Goal: Transaction & Acquisition: Purchase product/service

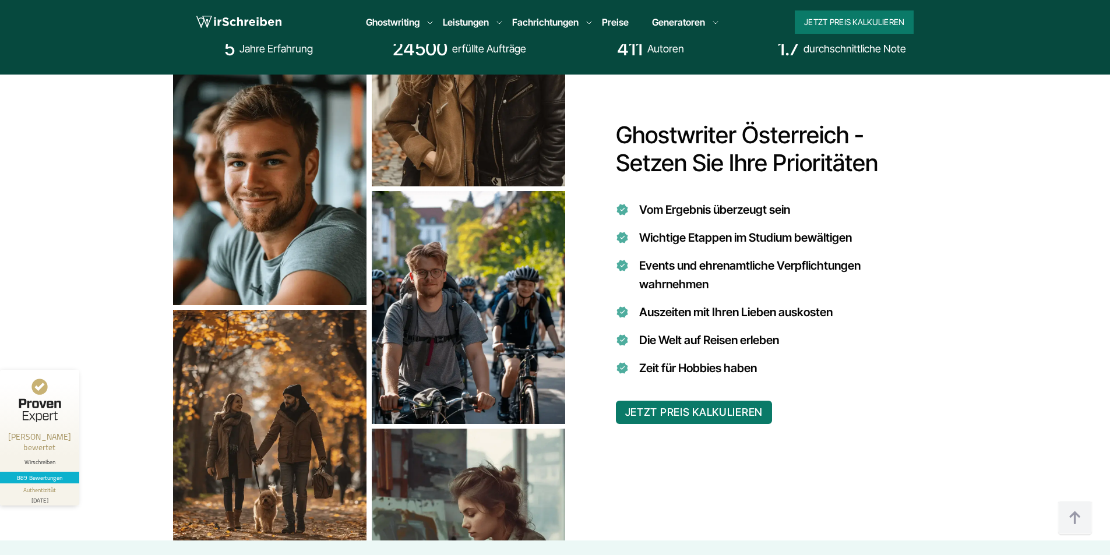
scroll to position [991, 0]
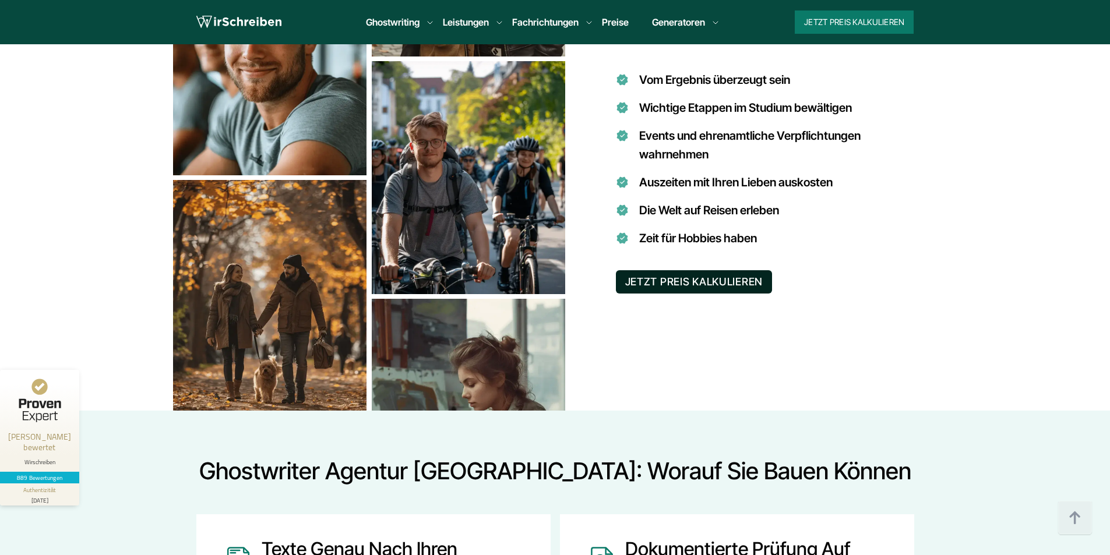
click at [675, 270] on button "JETZT PREIS KALKULIEREN" at bounding box center [694, 281] width 157 height 23
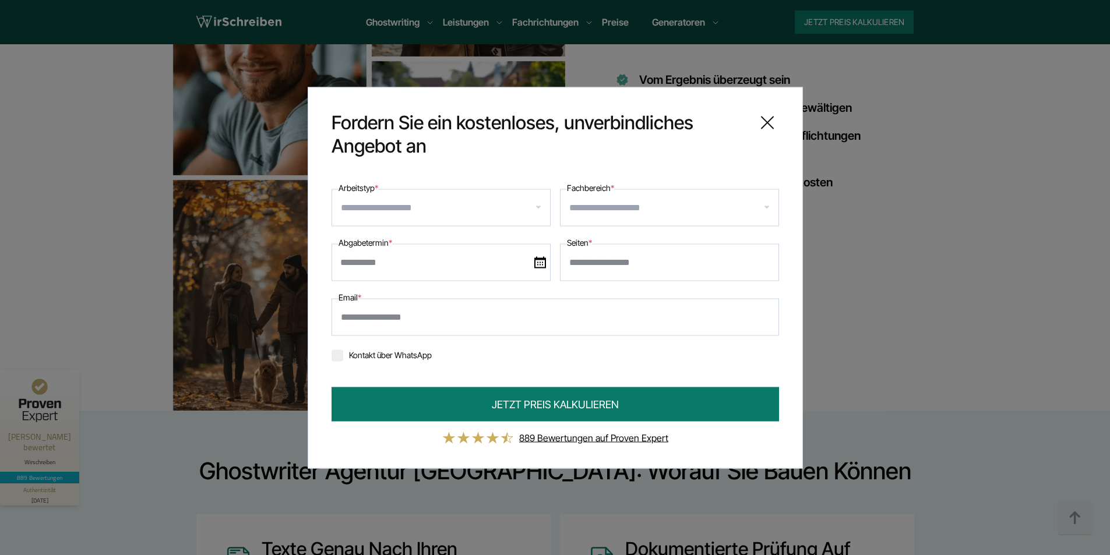
click at [377, 206] on input "Arbeitstyp *" at bounding box center [445, 207] width 209 height 19
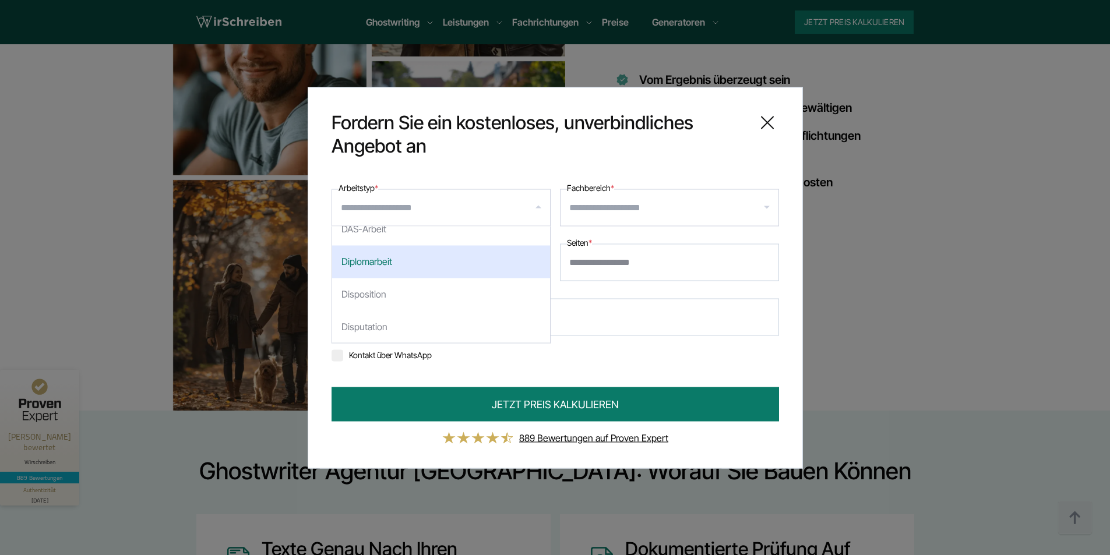
click at [406, 258] on div "Diplomarbeit" at bounding box center [441, 261] width 218 height 33
select select "**"
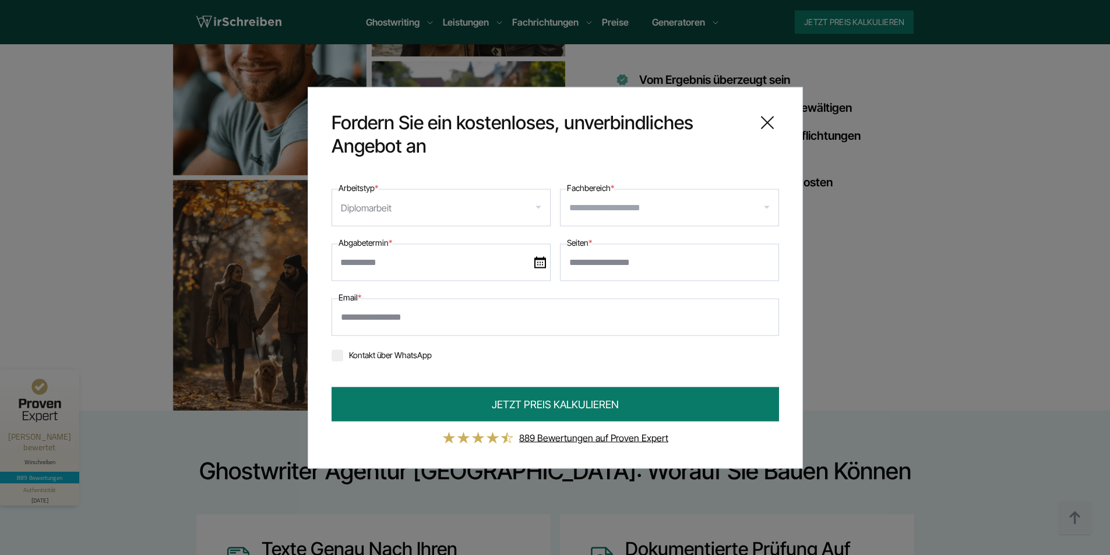
click at [604, 212] on input "Fachbereich *" at bounding box center [673, 207] width 209 height 19
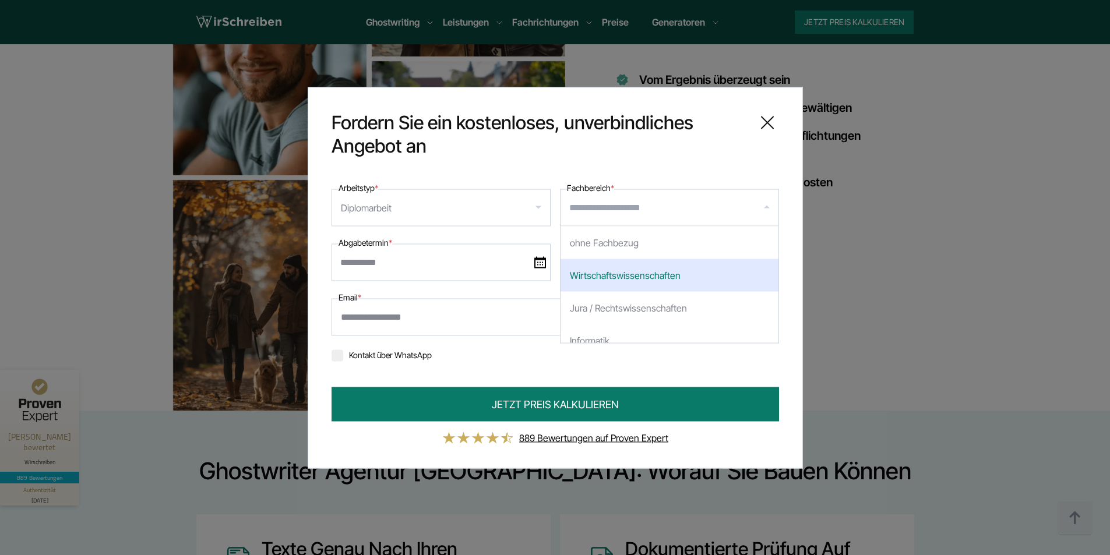
scroll to position [699, 0]
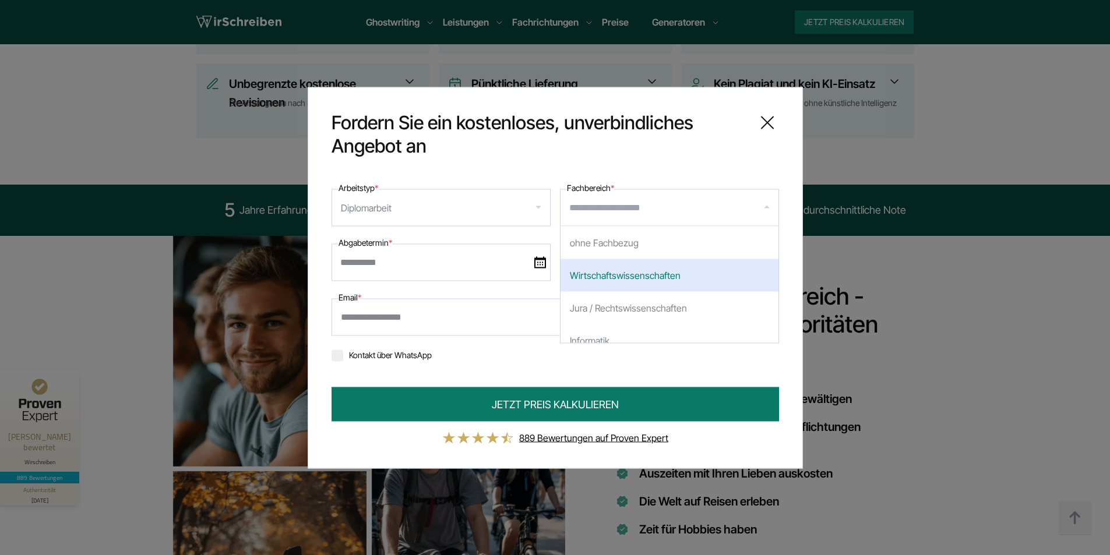
click at [669, 278] on div "Wirtschaftswissenschaften" at bounding box center [670, 275] width 218 height 33
select select "*"
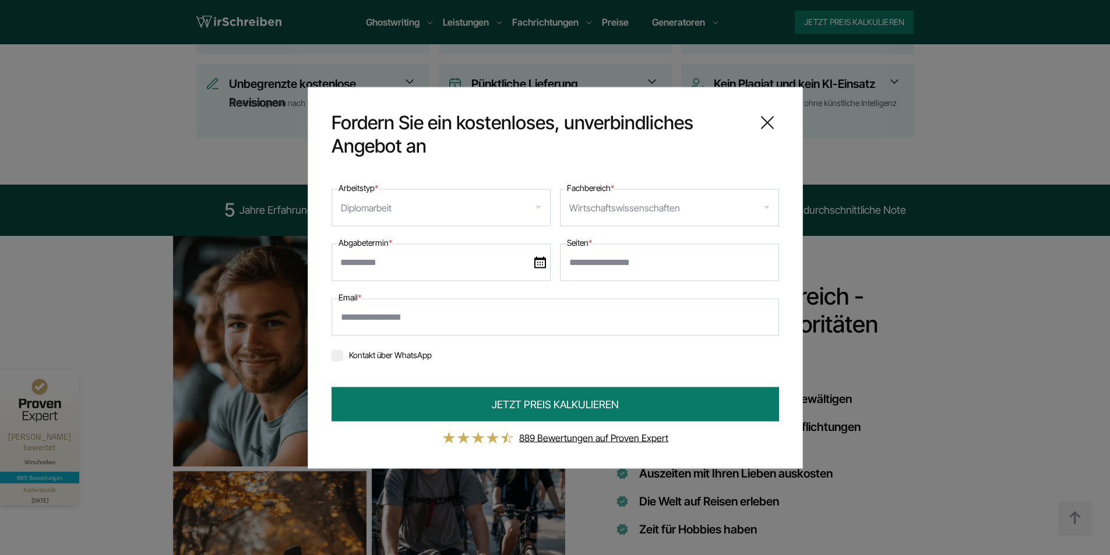
click at [406, 264] on input "text" at bounding box center [441, 262] width 219 height 37
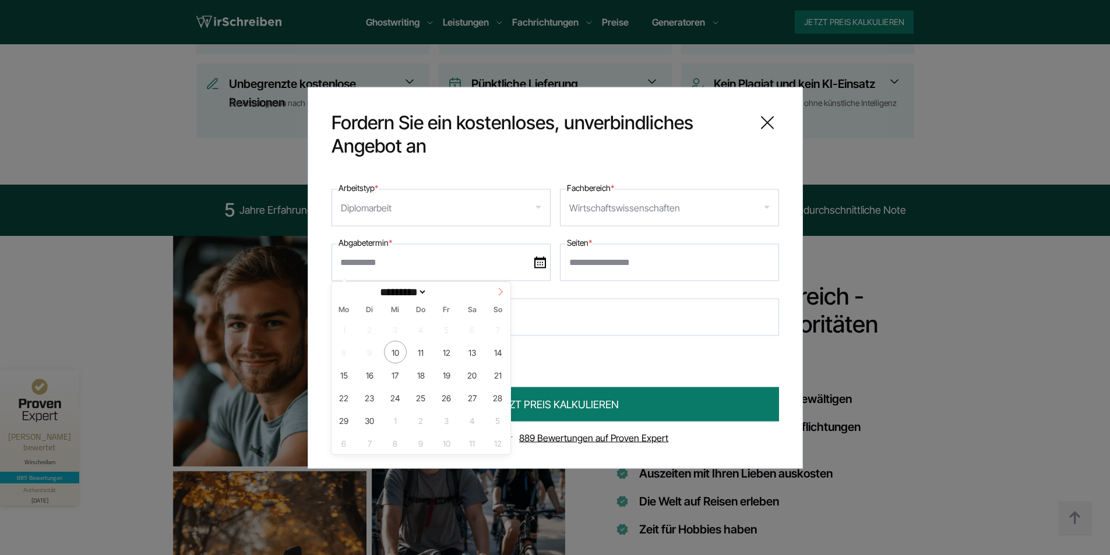
click at [497, 295] on icon at bounding box center [501, 292] width 8 height 8
select select "*"
click at [442, 352] on span "10" at bounding box center [446, 352] width 23 height 23
type input "**********"
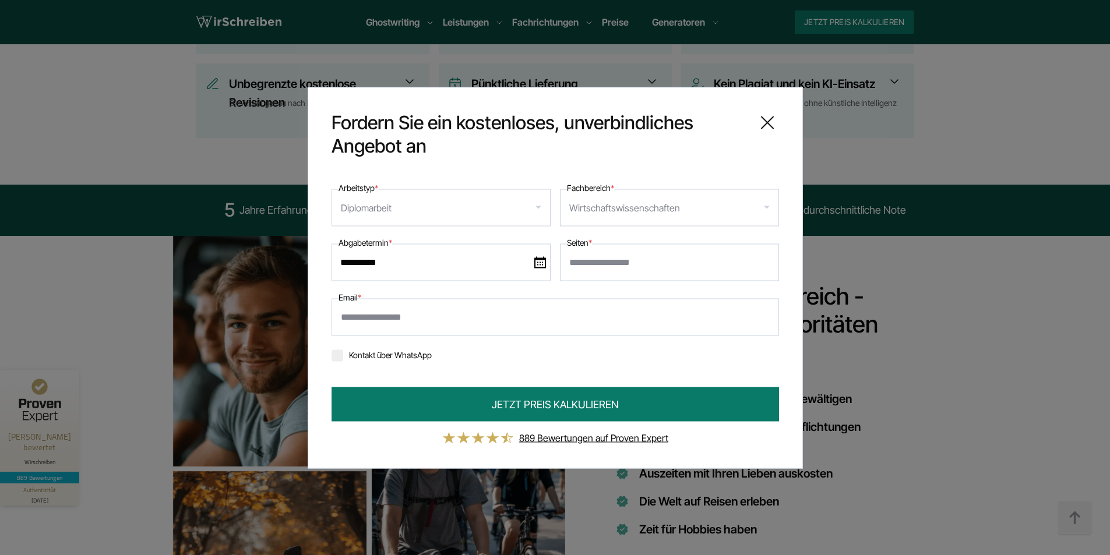
click at [681, 260] on input "Seiten *" at bounding box center [669, 262] width 219 height 37
type input "**"
click at [548, 319] on input "Email *" at bounding box center [556, 316] width 448 height 37
click at [571, 367] on form "**********" at bounding box center [556, 313] width 448 height 264
click at [775, 117] on icon at bounding box center [767, 122] width 23 height 23
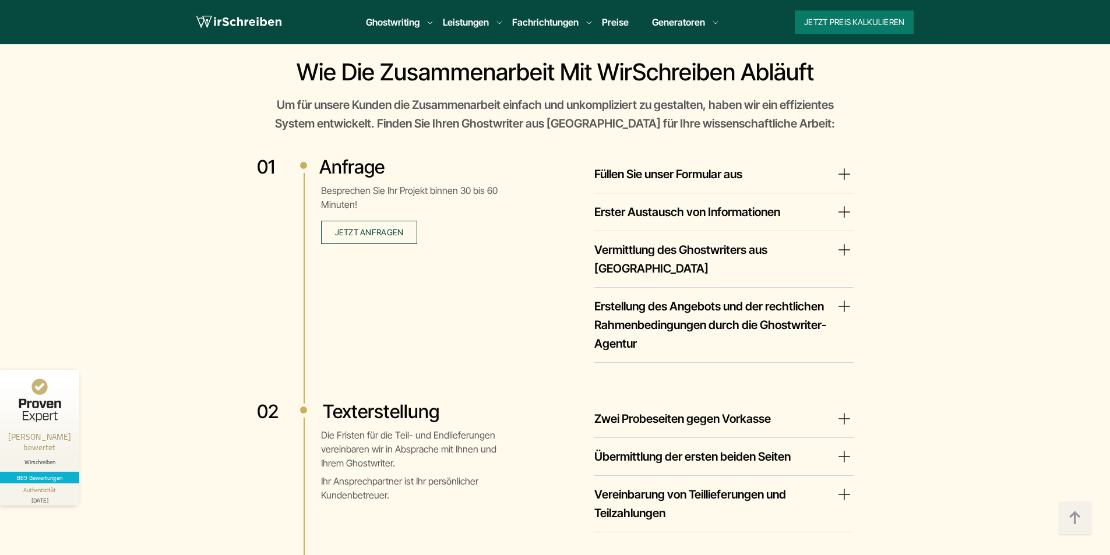
scroll to position [1982, 0]
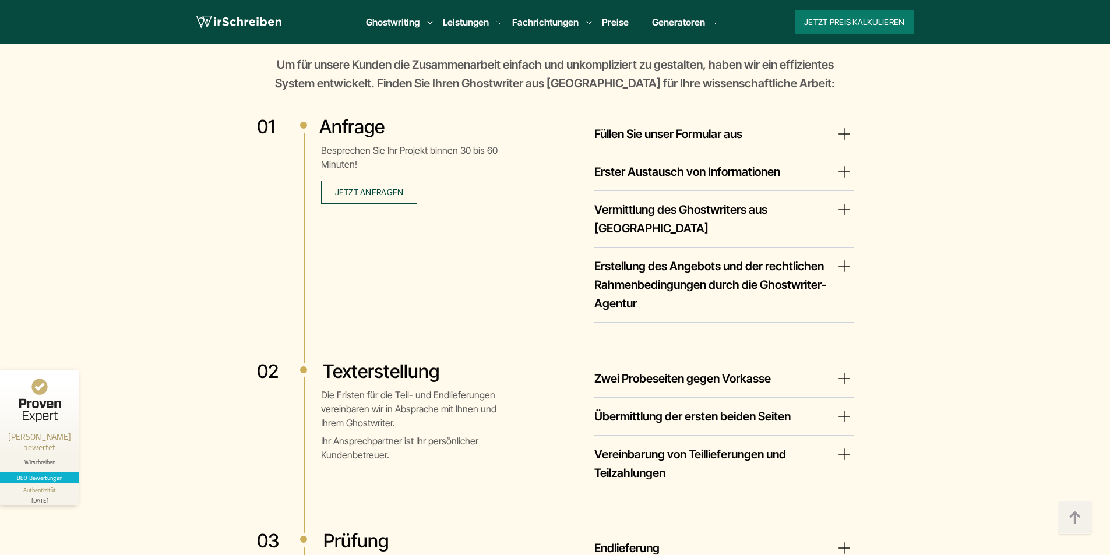
click at [758, 138] on summary "Füllen Sie unser Formular aus" at bounding box center [724, 134] width 259 height 19
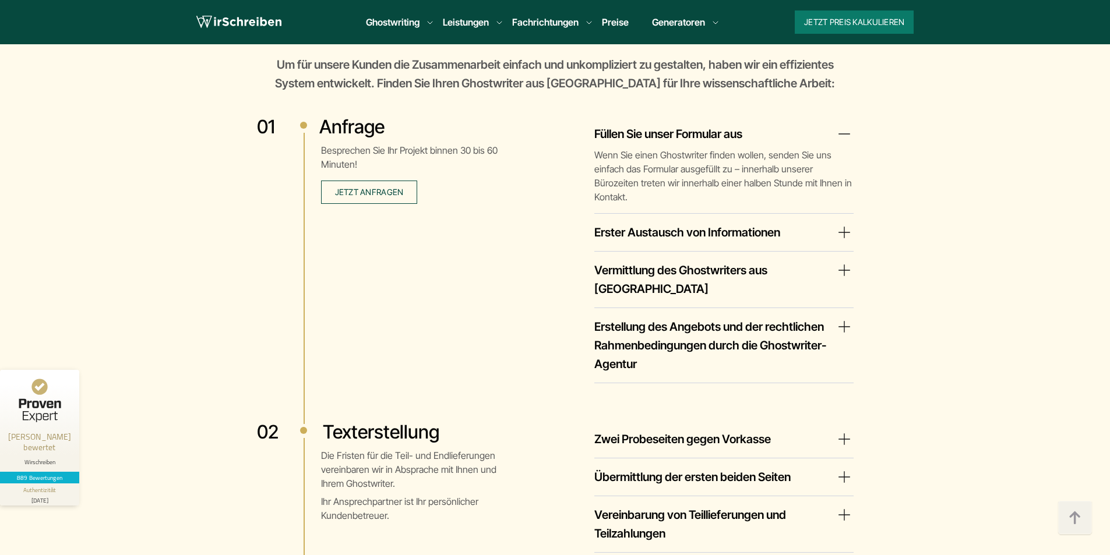
click at [763, 223] on summary "Erster Austausch von Informationen" at bounding box center [724, 232] width 259 height 19
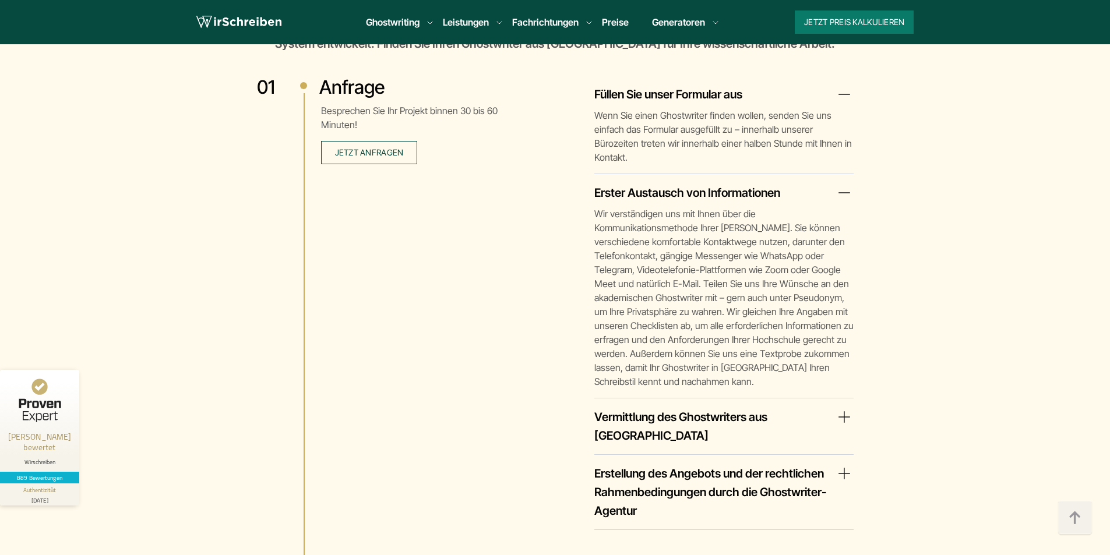
scroll to position [2040, 0]
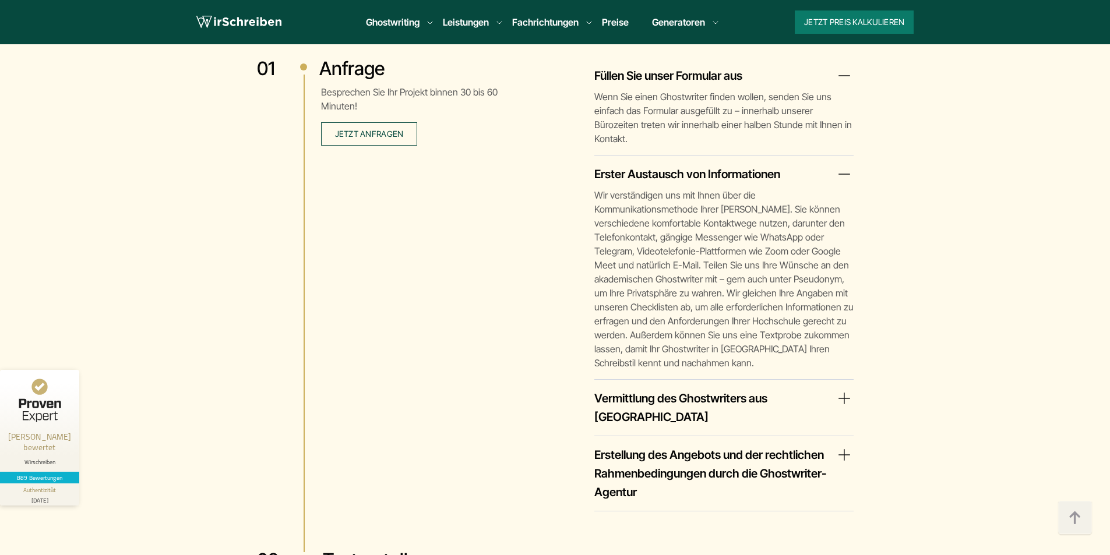
click at [671, 389] on summary "Vermittlung des Ghostwriters aus [GEOGRAPHIC_DATA]" at bounding box center [724, 407] width 259 height 37
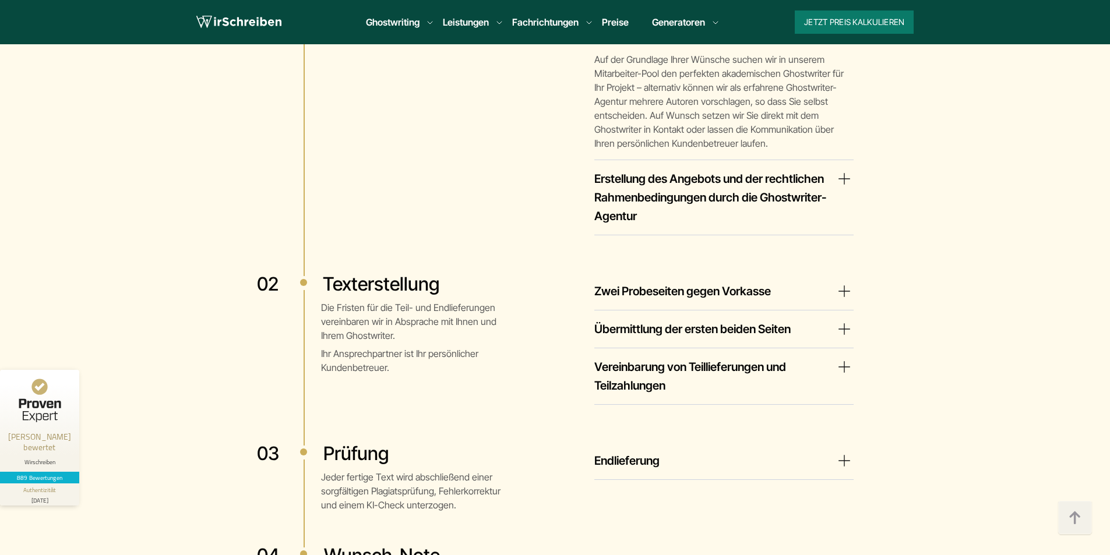
scroll to position [2448, 0]
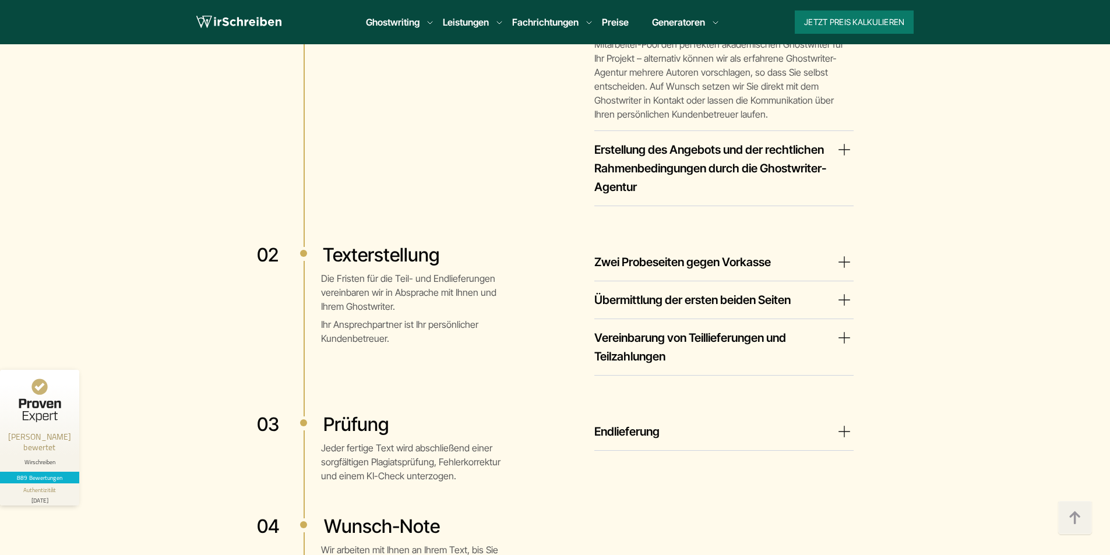
click at [674, 253] on summary "Zwei Probeseiten gegen Vorkasse" at bounding box center [724, 262] width 259 height 19
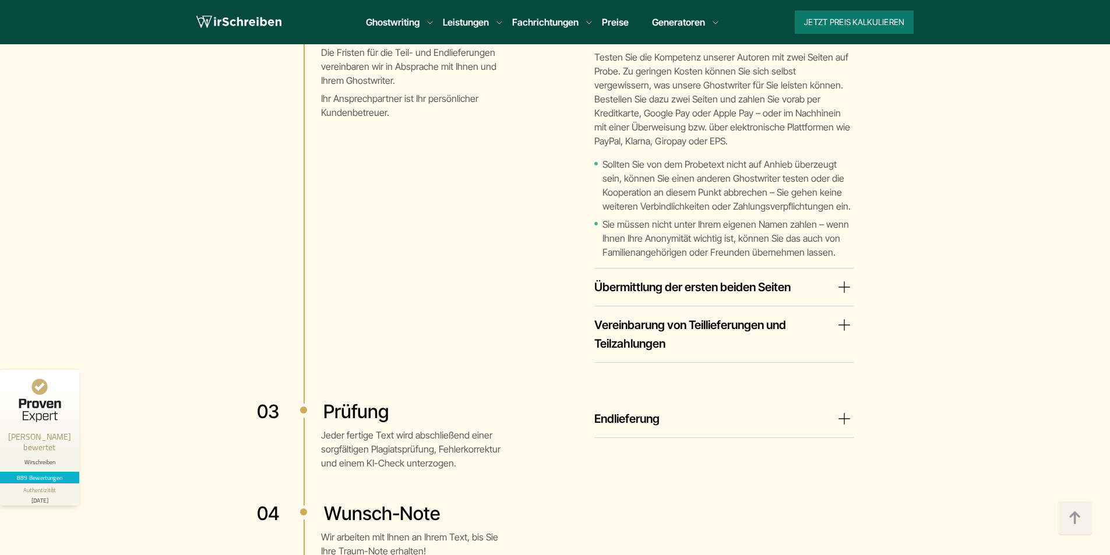
scroll to position [2681, 0]
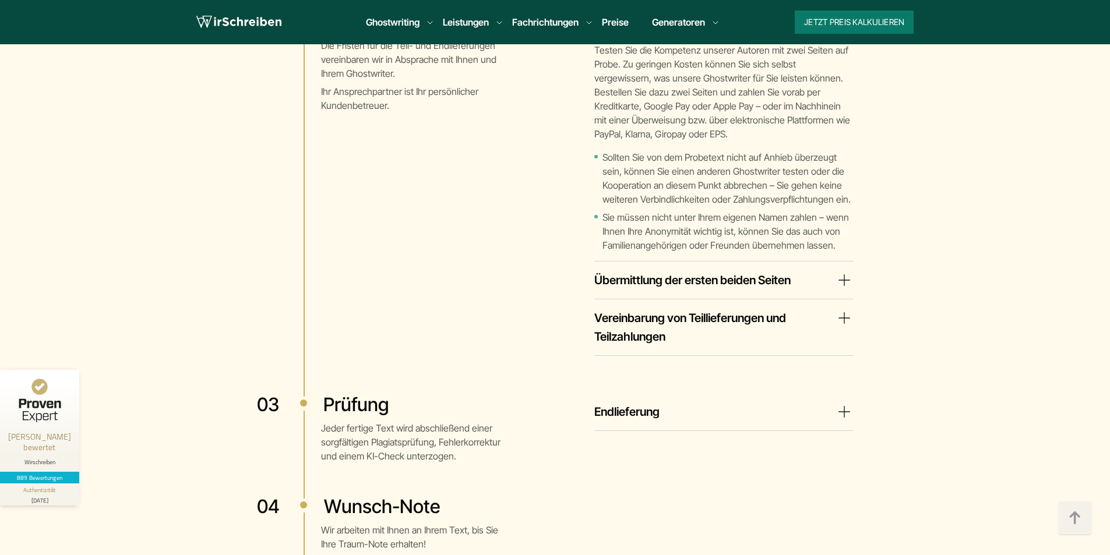
click at [615, 403] on summary "Endlieferung" at bounding box center [724, 412] width 259 height 19
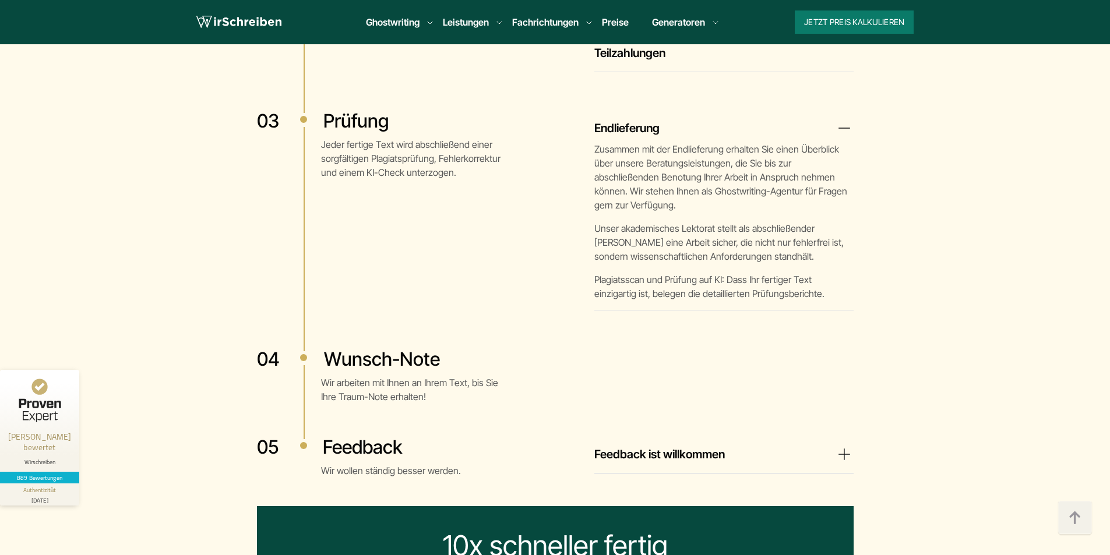
scroll to position [2973, 0]
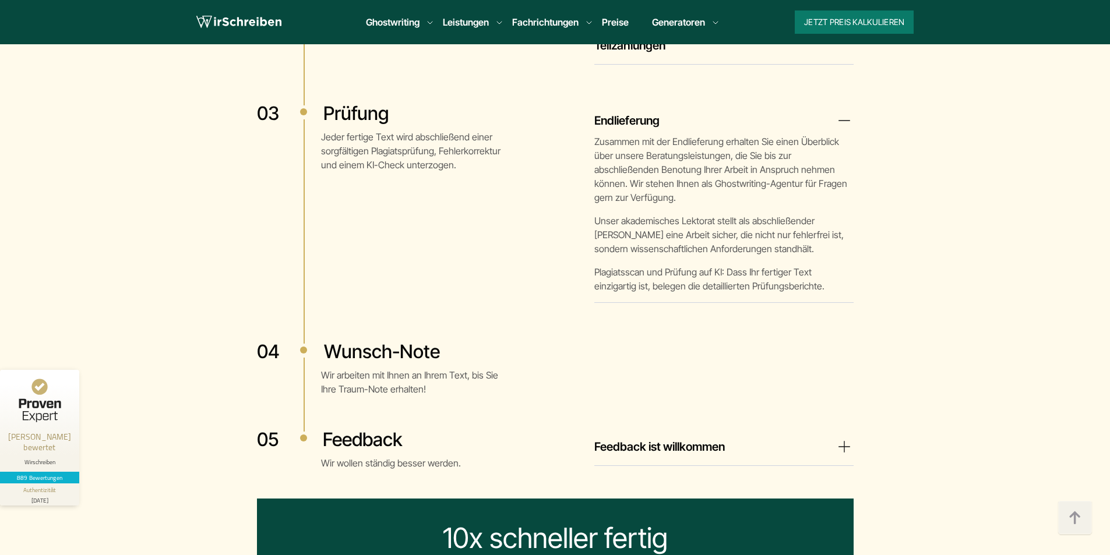
click at [621, 438] on summary "Feedback ist willkommen" at bounding box center [724, 447] width 259 height 19
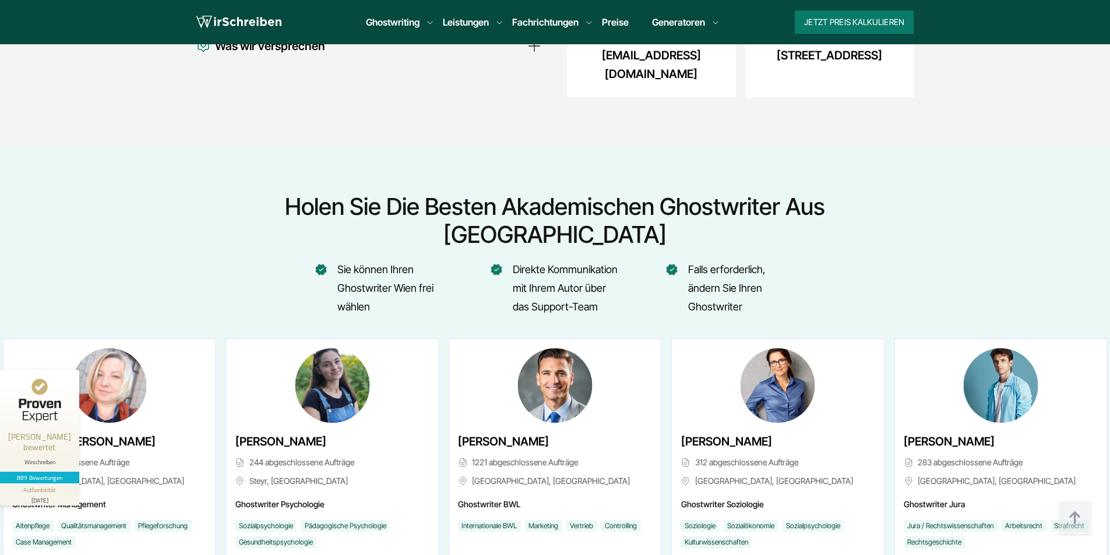
scroll to position [5012, 0]
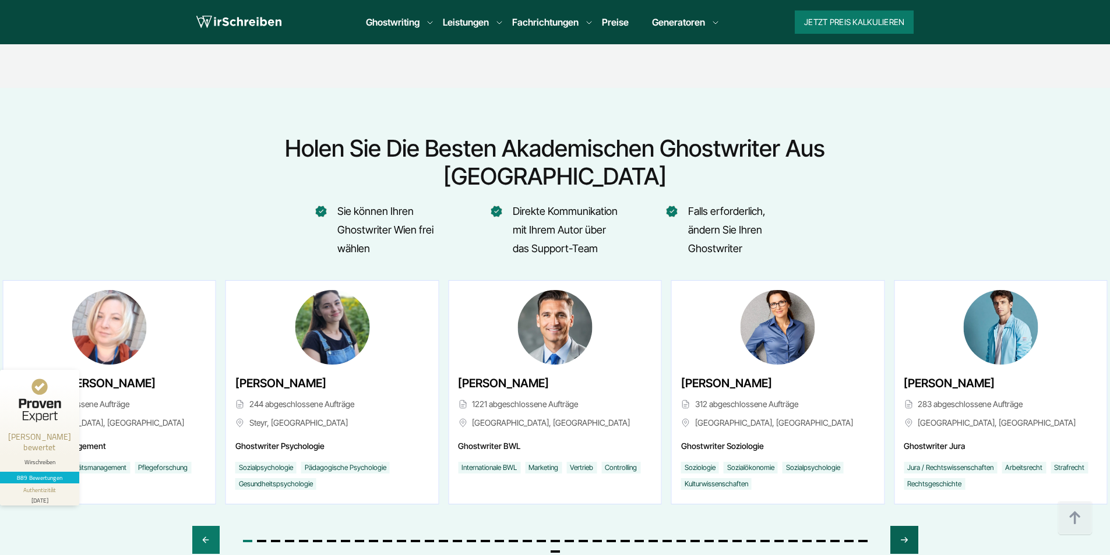
click at [912, 526] on div "Next slide" at bounding box center [904, 540] width 27 height 28
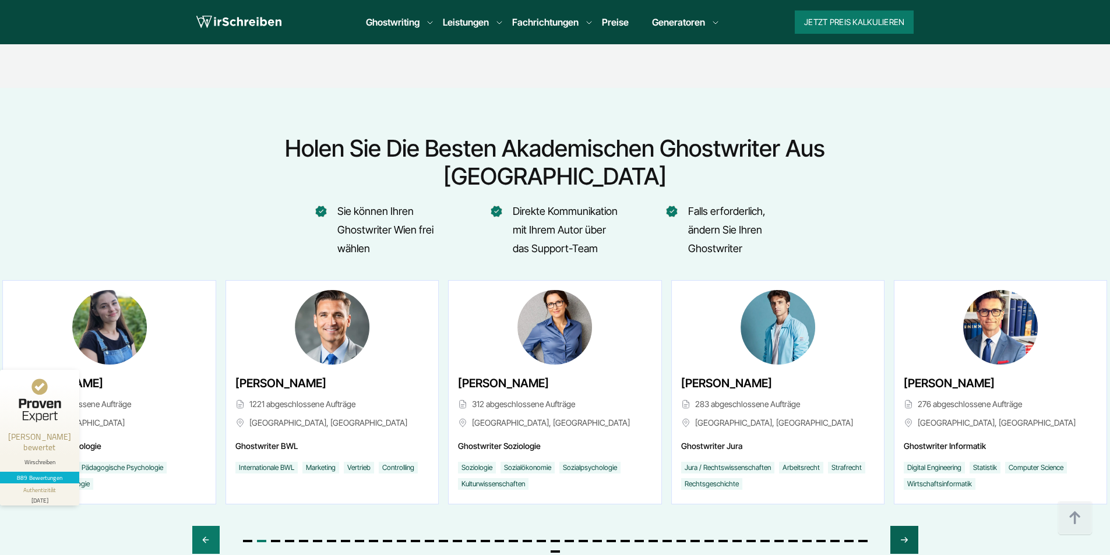
click at [912, 526] on div "Next slide" at bounding box center [904, 540] width 27 height 28
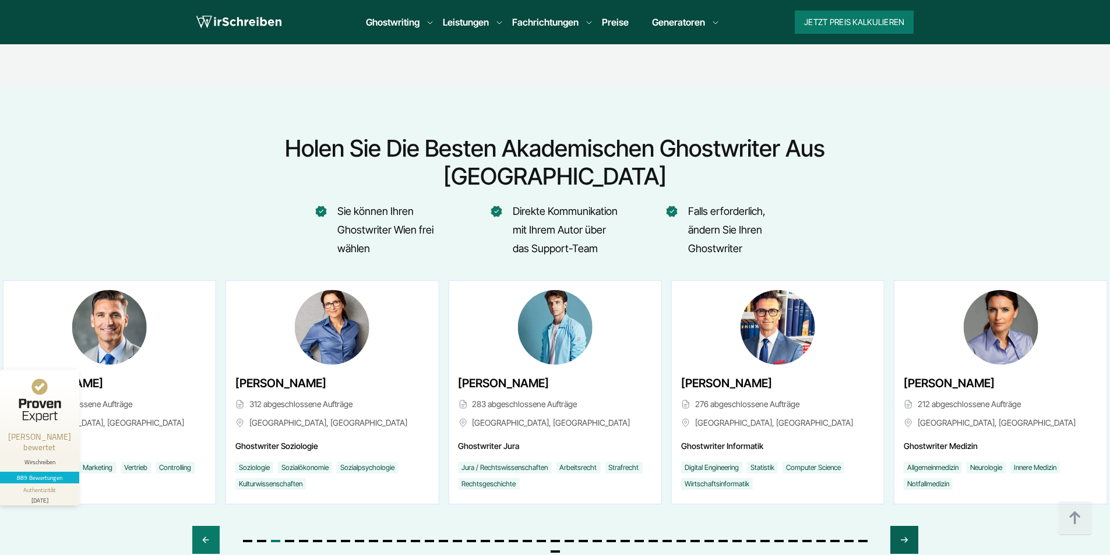
click at [912, 526] on div "Next slide" at bounding box center [904, 540] width 27 height 28
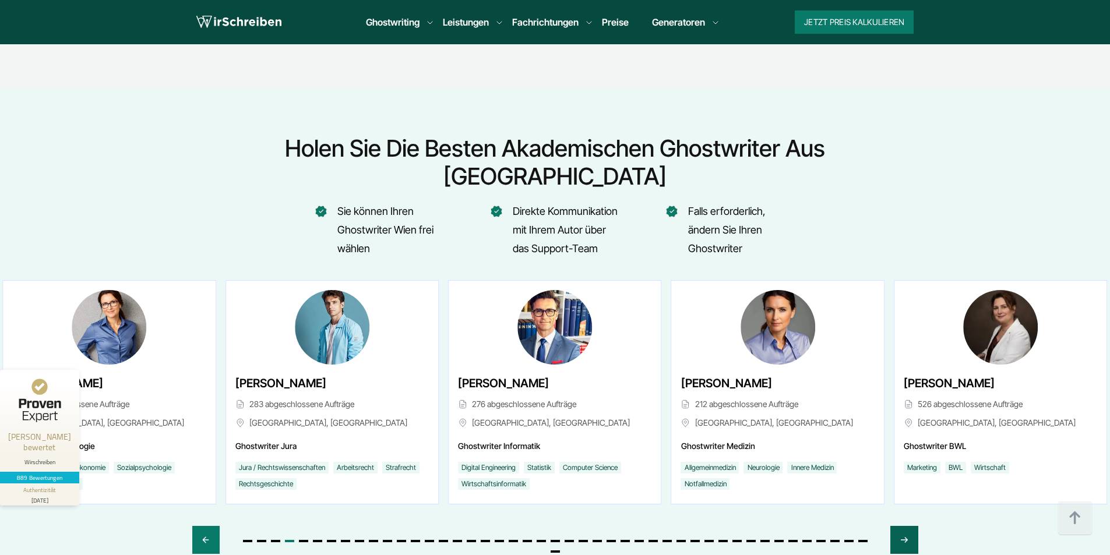
click at [912, 526] on div "Next slide" at bounding box center [904, 540] width 27 height 28
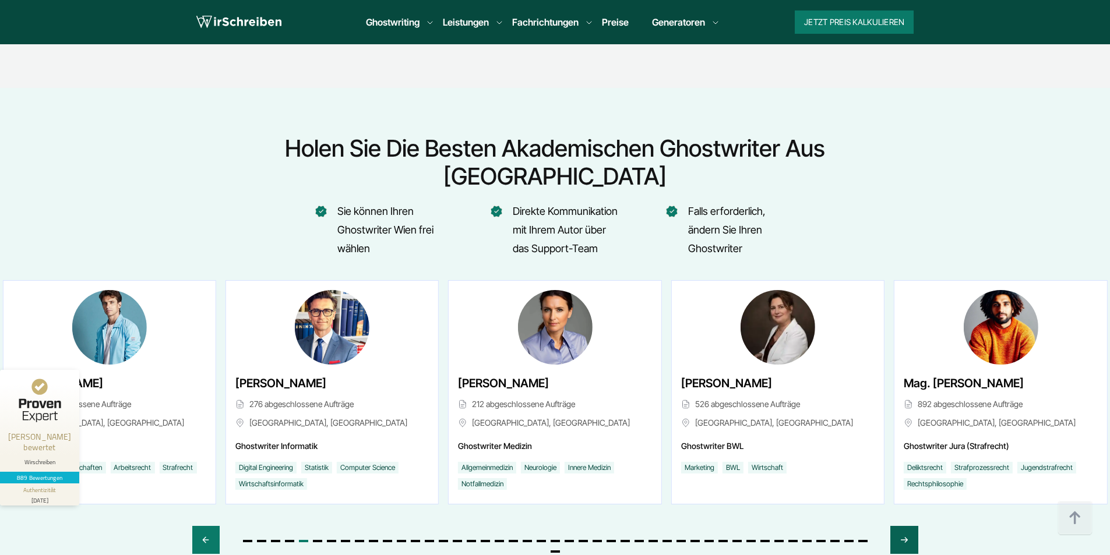
click at [912, 526] on div "Next slide" at bounding box center [904, 540] width 27 height 28
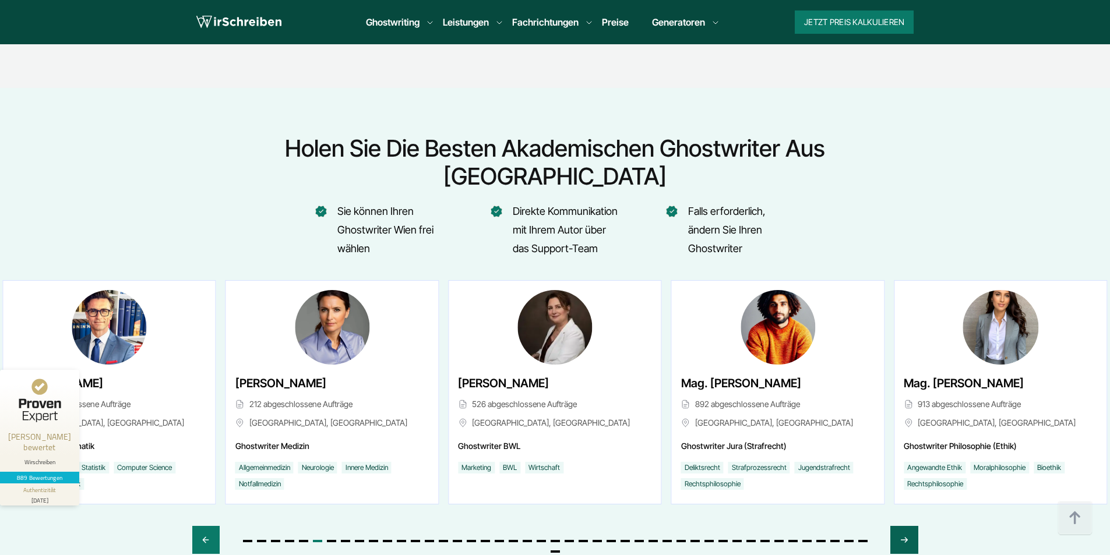
click at [912, 526] on div "Next slide" at bounding box center [904, 540] width 27 height 28
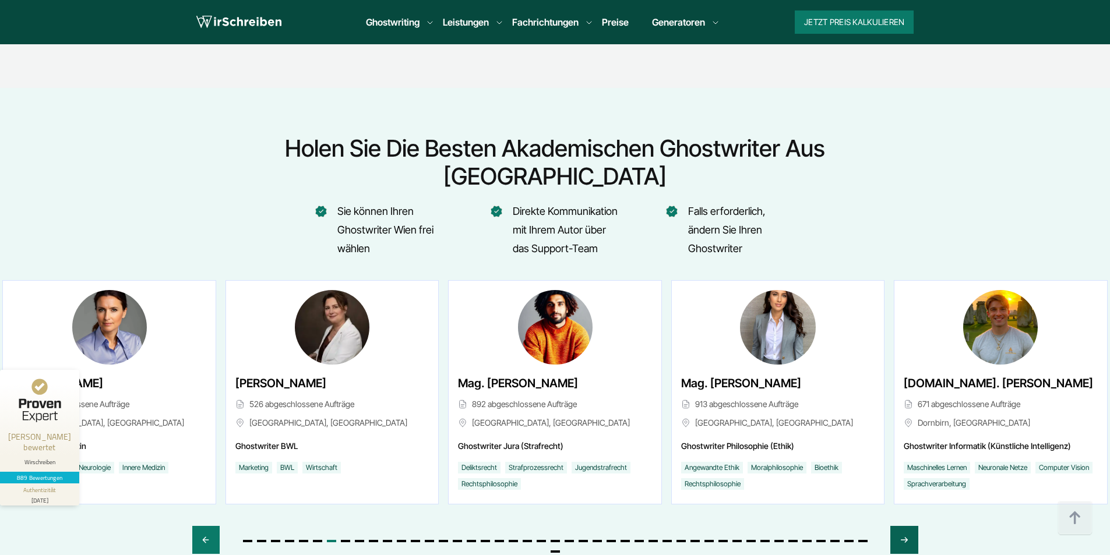
click at [912, 526] on div "Next slide" at bounding box center [904, 540] width 27 height 28
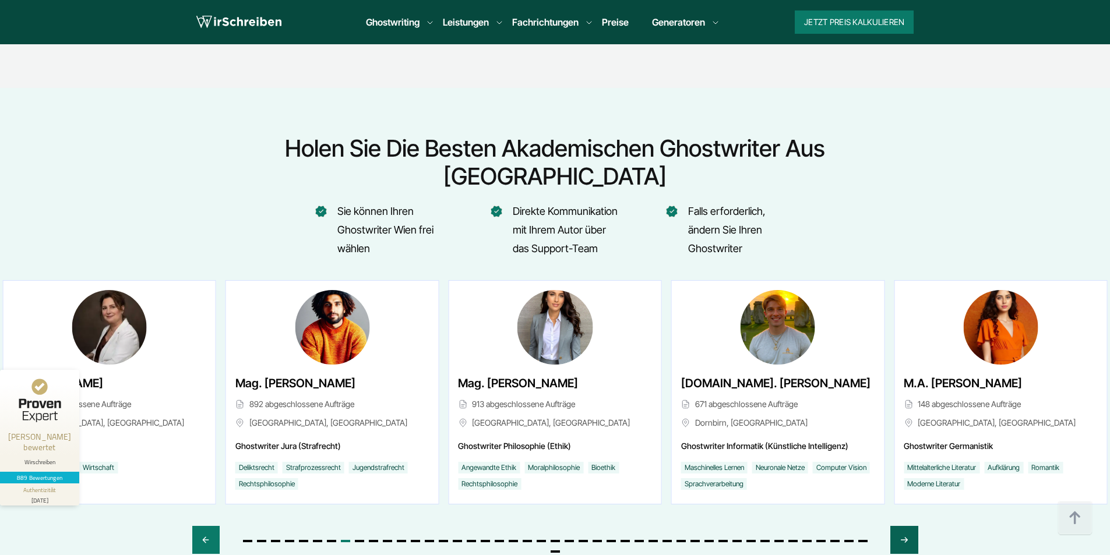
click at [912, 526] on div "Next slide" at bounding box center [904, 540] width 27 height 28
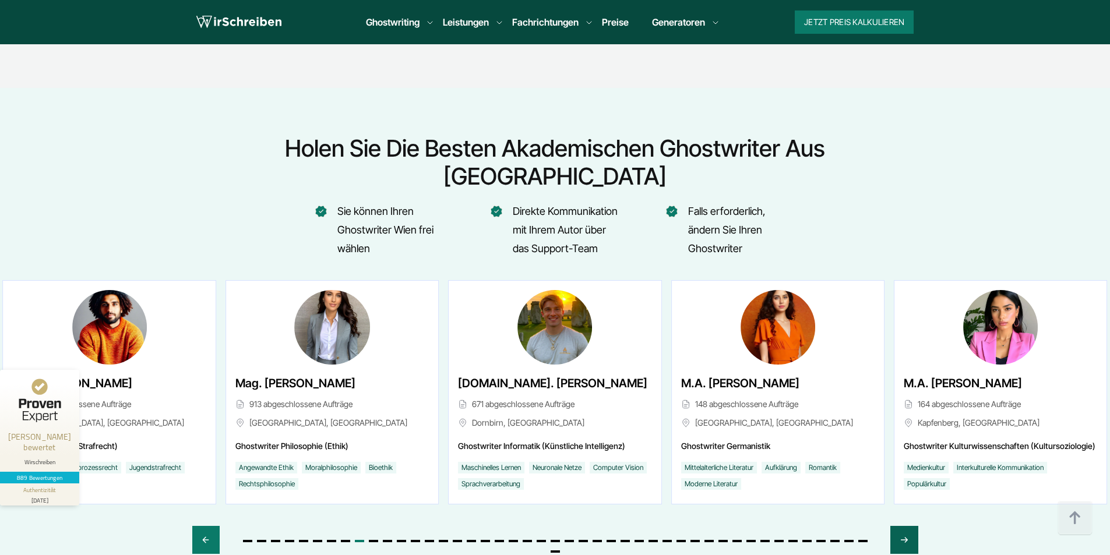
click at [912, 526] on div "Next slide" at bounding box center [904, 540] width 27 height 28
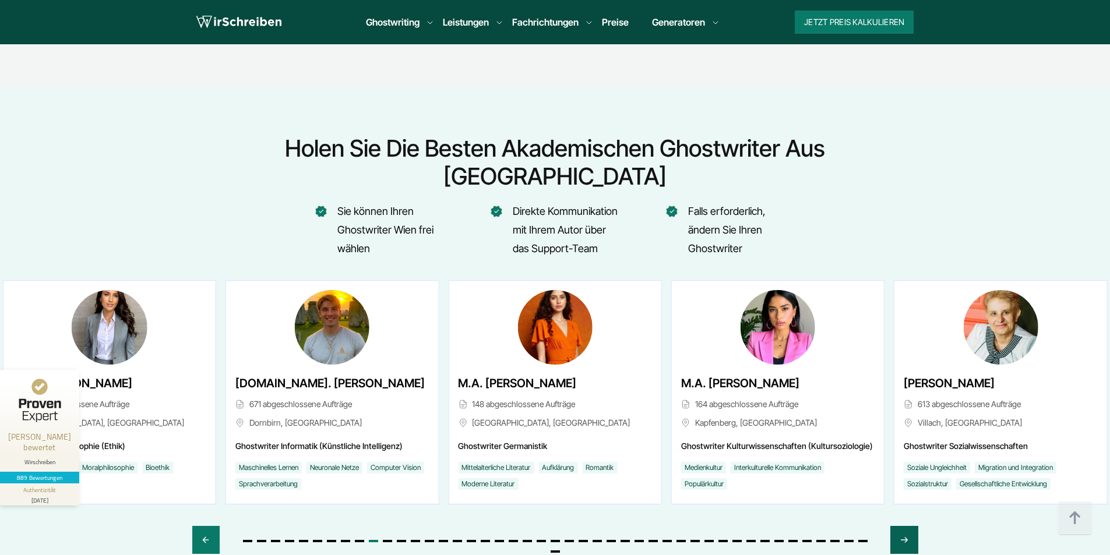
click at [912, 526] on div "Next slide" at bounding box center [904, 540] width 27 height 28
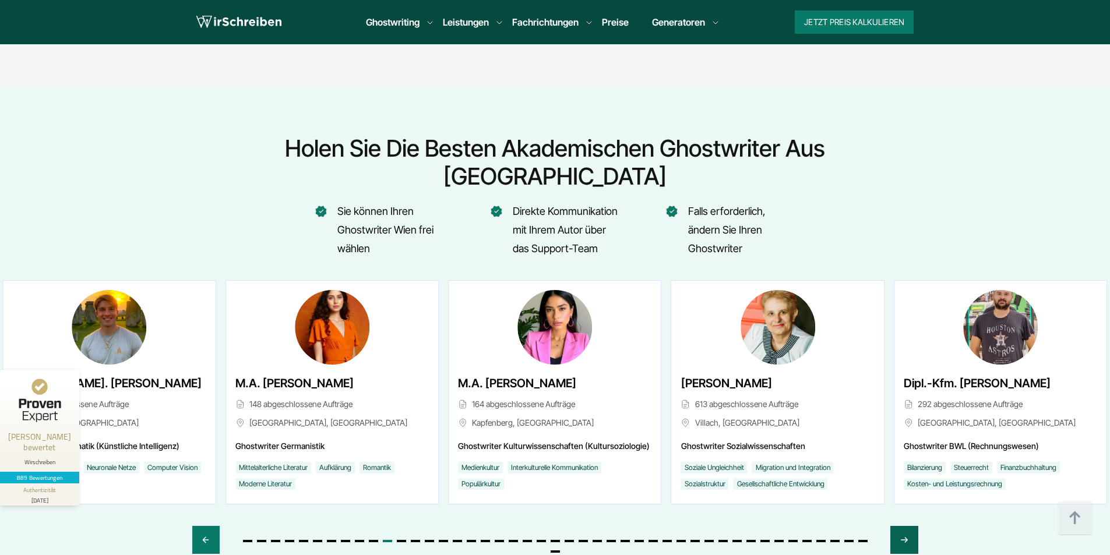
click at [912, 526] on div "Next slide" at bounding box center [904, 540] width 27 height 28
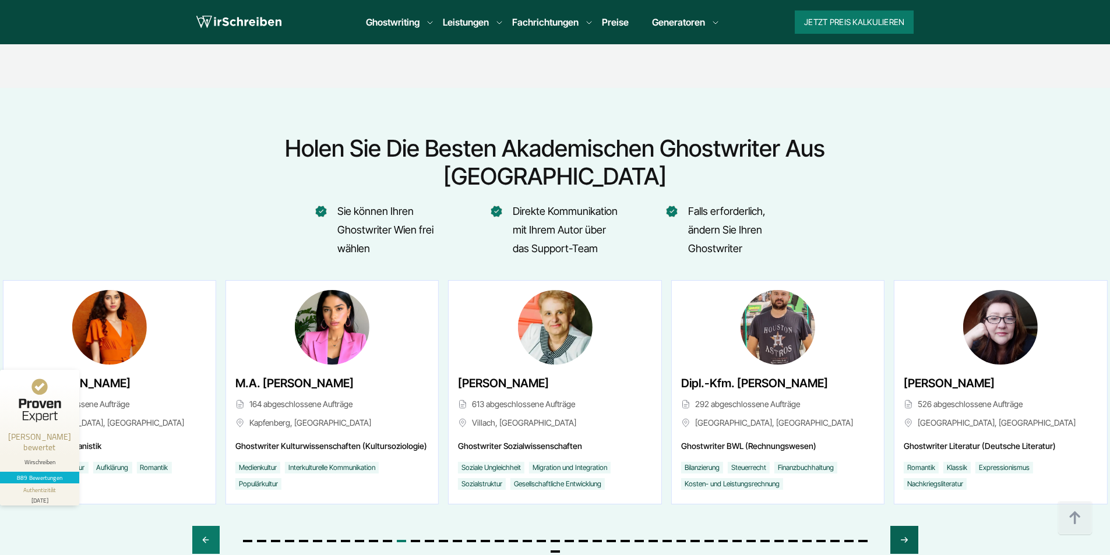
click at [912, 526] on div "Next slide" at bounding box center [904, 540] width 27 height 28
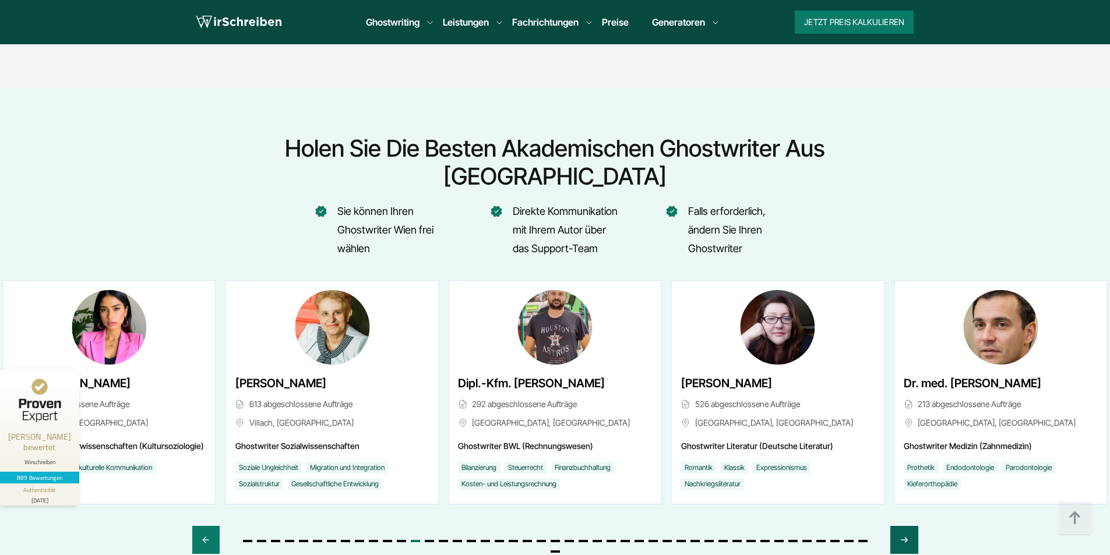
click at [912, 526] on div "Next slide" at bounding box center [904, 540] width 27 height 28
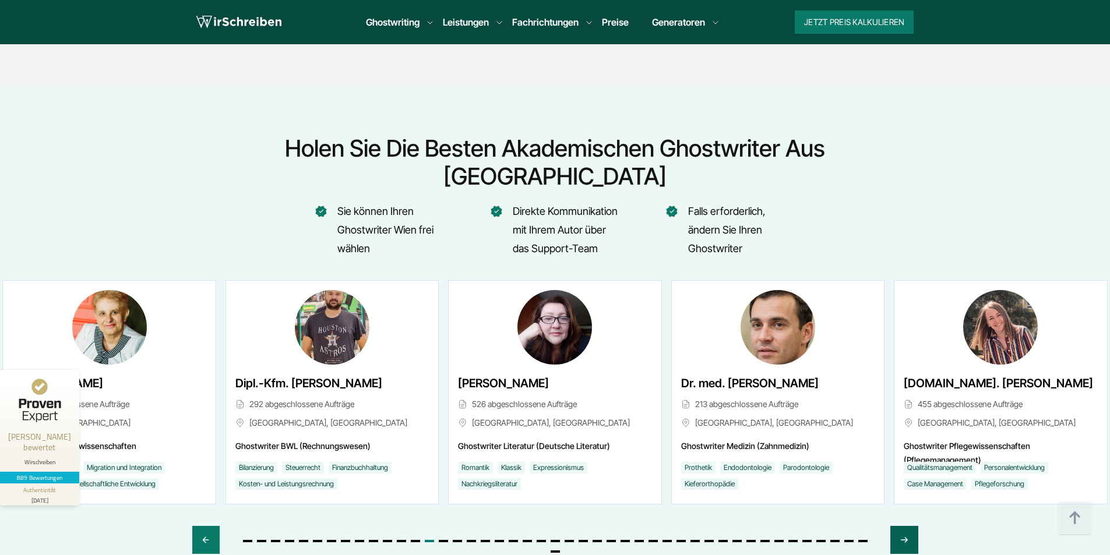
click at [912, 526] on div "Next slide" at bounding box center [904, 540] width 27 height 28
